Goal: Find specific page/section: Find specific page/section

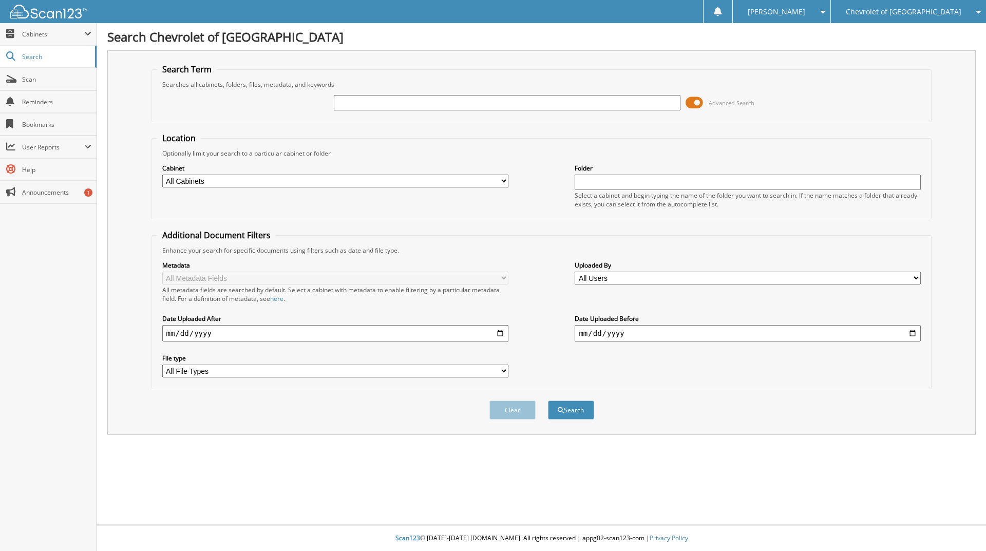
click at [351, 104] on input "text" at bounding box center [507, 102] width 346 height 15
click at [970, 10] on div "Chevrolet of [GEOGRAPHIC_DATA]" at bounding box center [908, 11] width 145 height 23
click at [908, 59] on link "Watsonville Ford" at bounding box center [908, 50] width 155 height 18
click at [384, 108] on input "text" at bounding box center [507, 102] width 346 height 15
type input "44978"
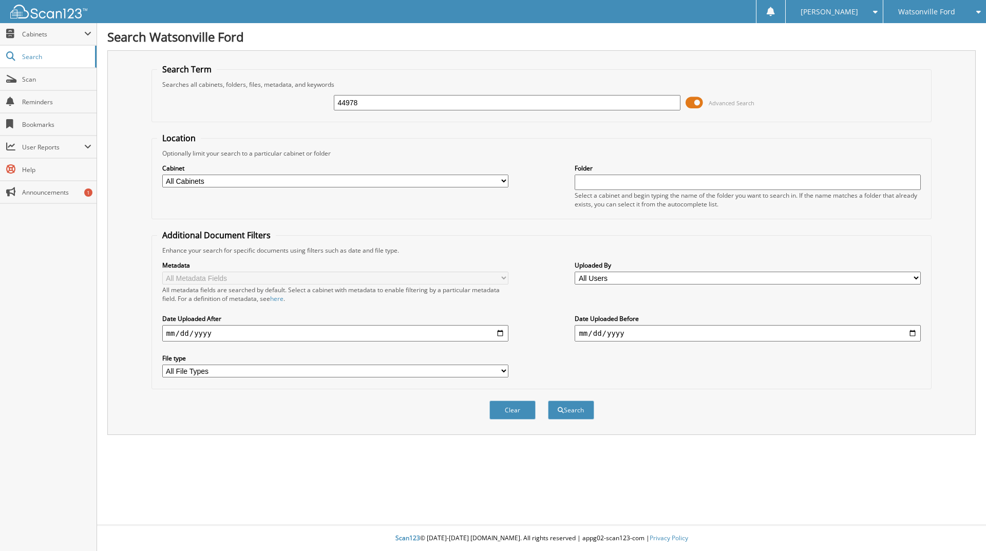
click at [548, 401] on button "Search" at bounding box center [571, 410] width 46 height 19
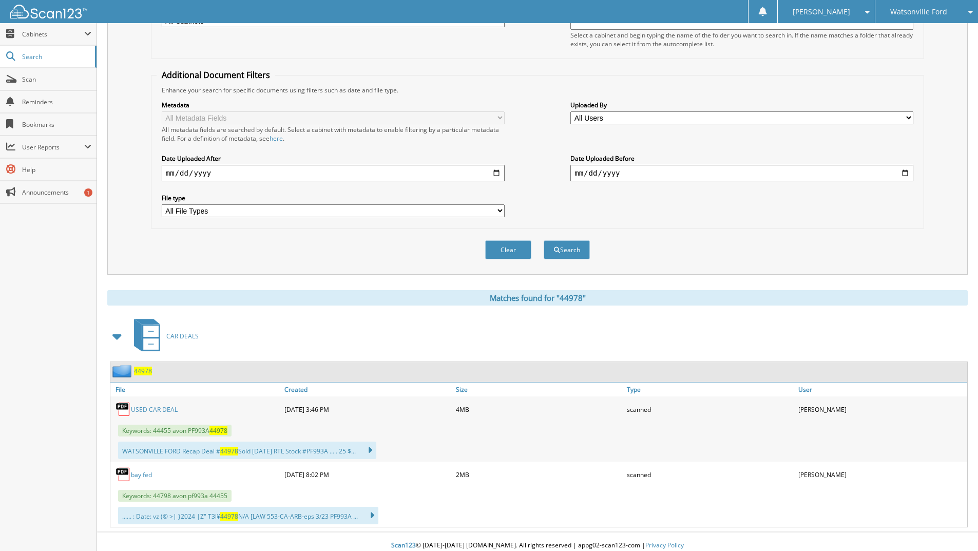
scroll to position [168, 0]
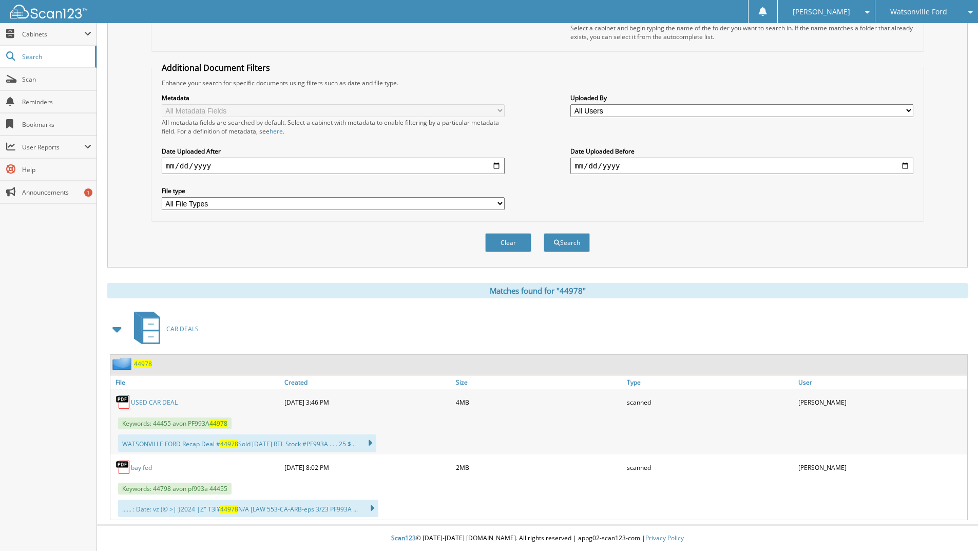
click at [135, 467] on link "bay fed" at bounding box center [141, 467] width 21 height 9
click at [145, 403] on link "USED CAR DEAL" at bounding box center [154, 402] width 47 height 9
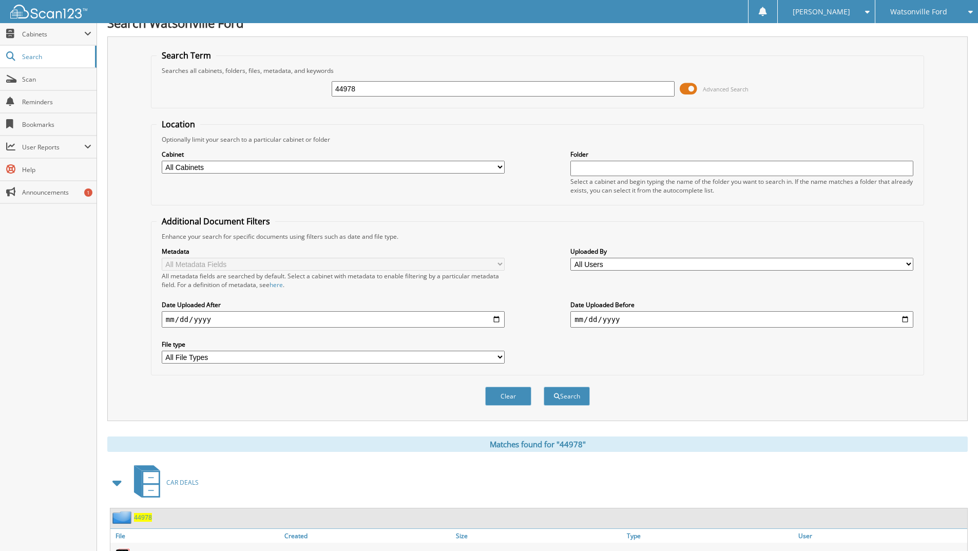
scroll to position [6, 0]
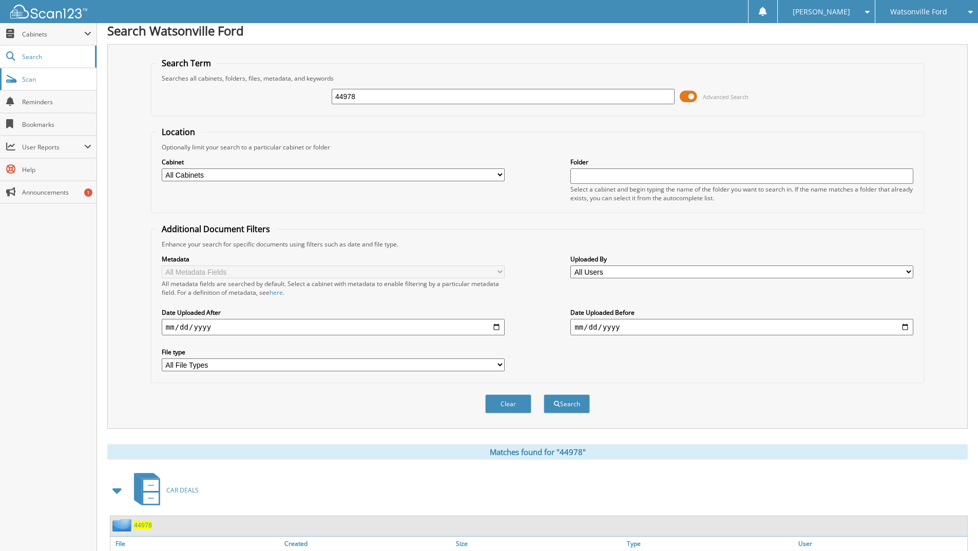
click at [31, 79] on span "Scan" at bounding box center [56, 79] width 69 height 9
